Goal: Check status: Check status

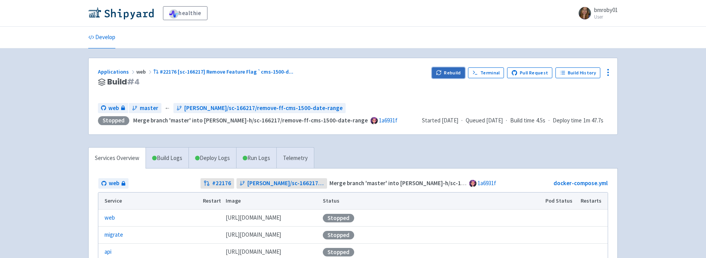
click at [454, 74] on button "Rebuild" at bounding box center [448, 72] width 33 height 11
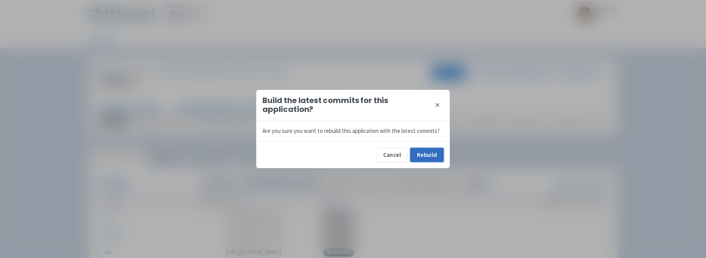
click at [432, 155] on button "Rebuild" at bounding box center [427, 155] width 33 height 14
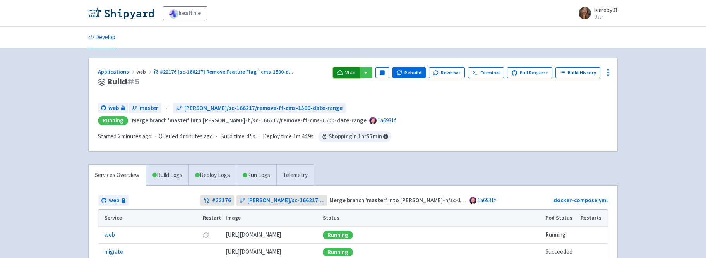
click at [352, 74] on span "Visit" at bounding box center [350, 73] width 10 height 6
